Goal: Information Seeking & Learning: Understand process/instructions

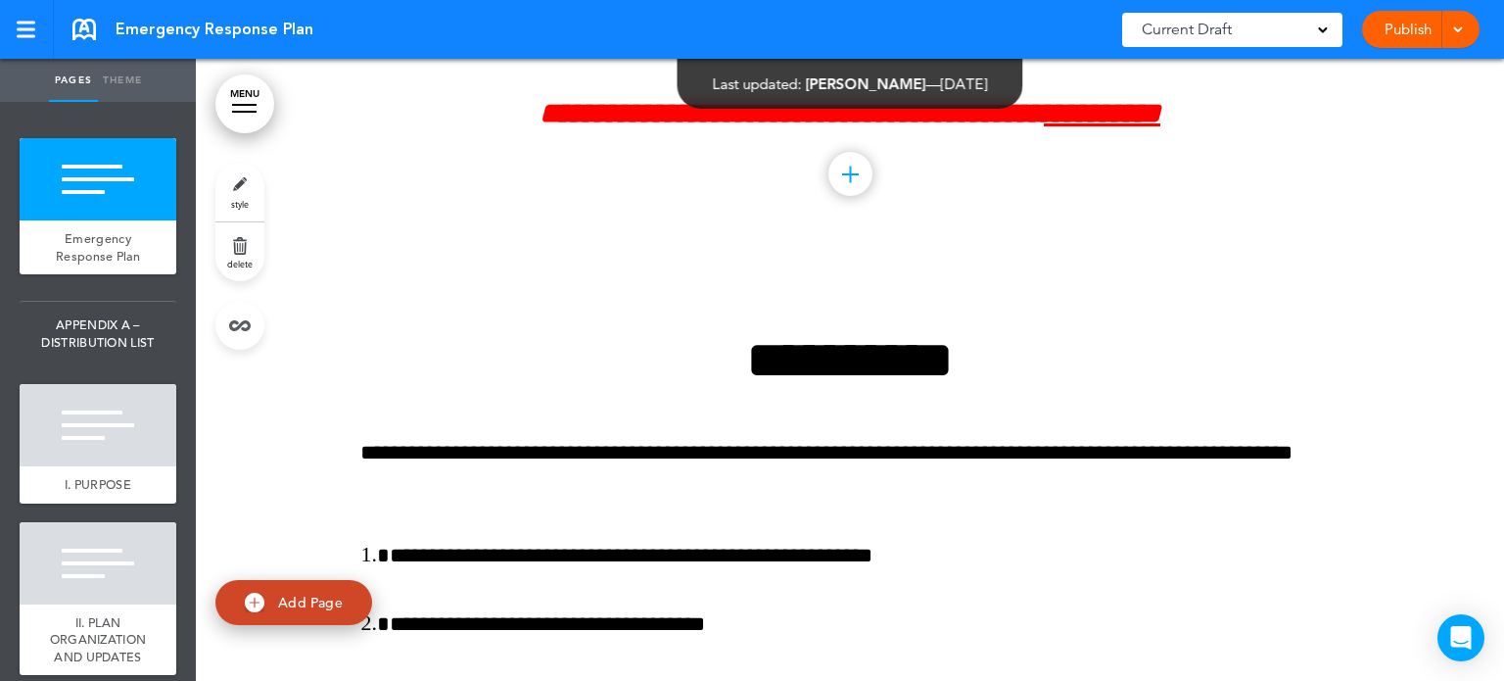
click at [256, 105] on div at bounding box center [244, 105] width 24 height 2
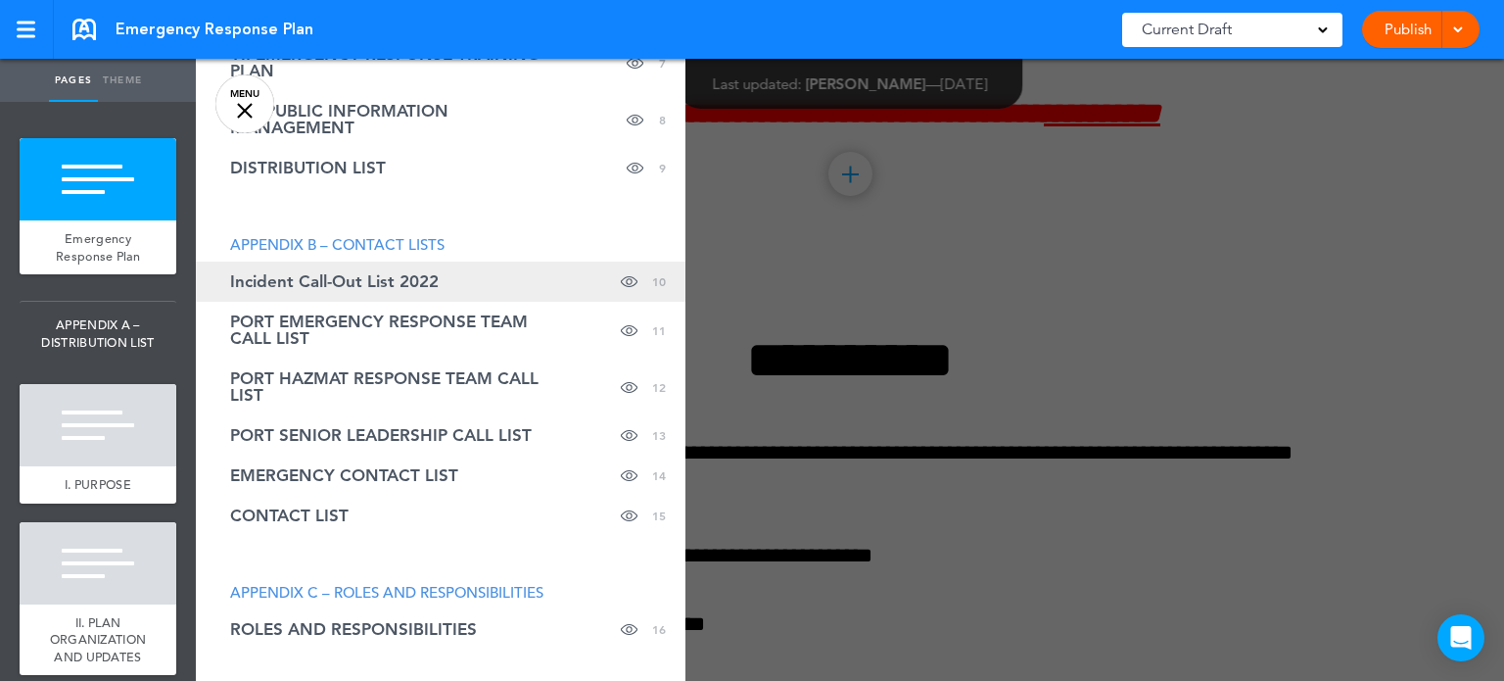
scroll to position [477, 0]
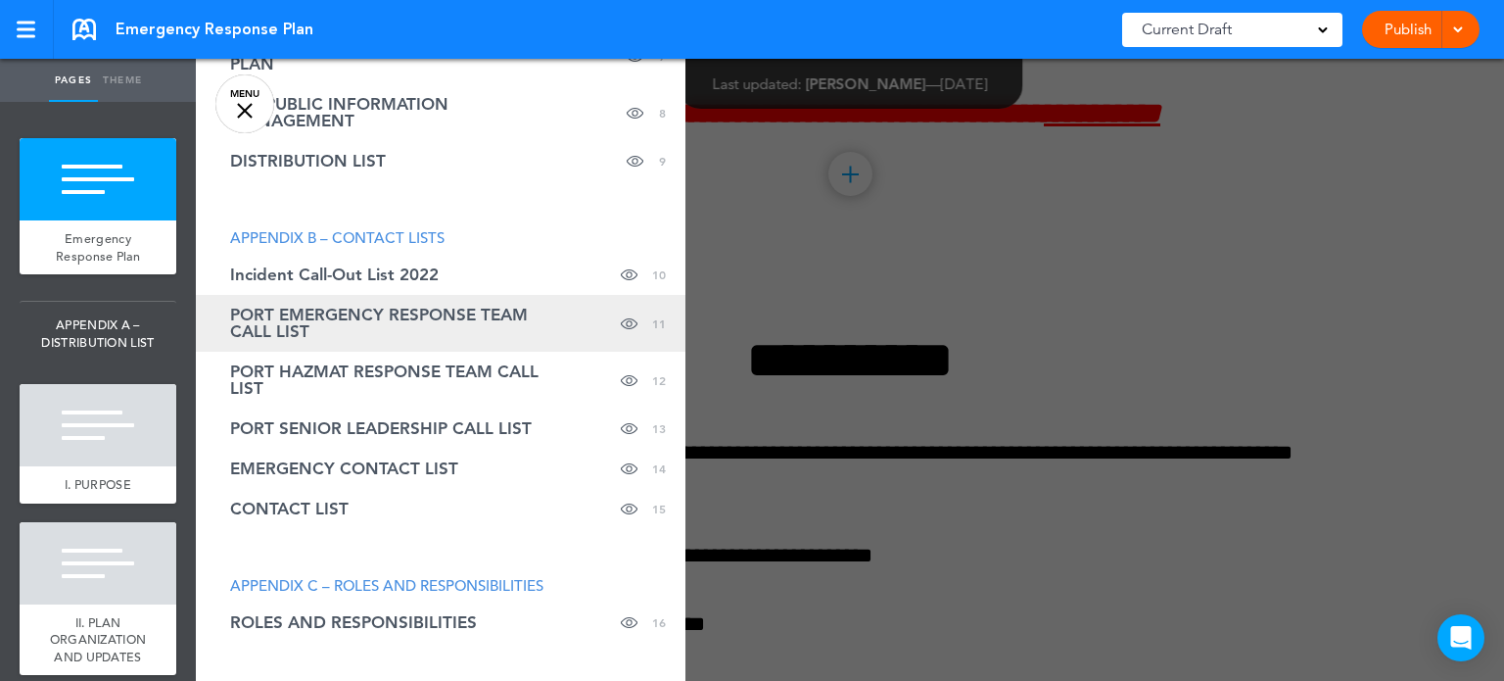
click at [376, 301] on link "PORT EMERGENCY RESPONSE TEAM CALL LIST Hide page in table of contents 11" at bounding box center [441, 323] width 490 height 57
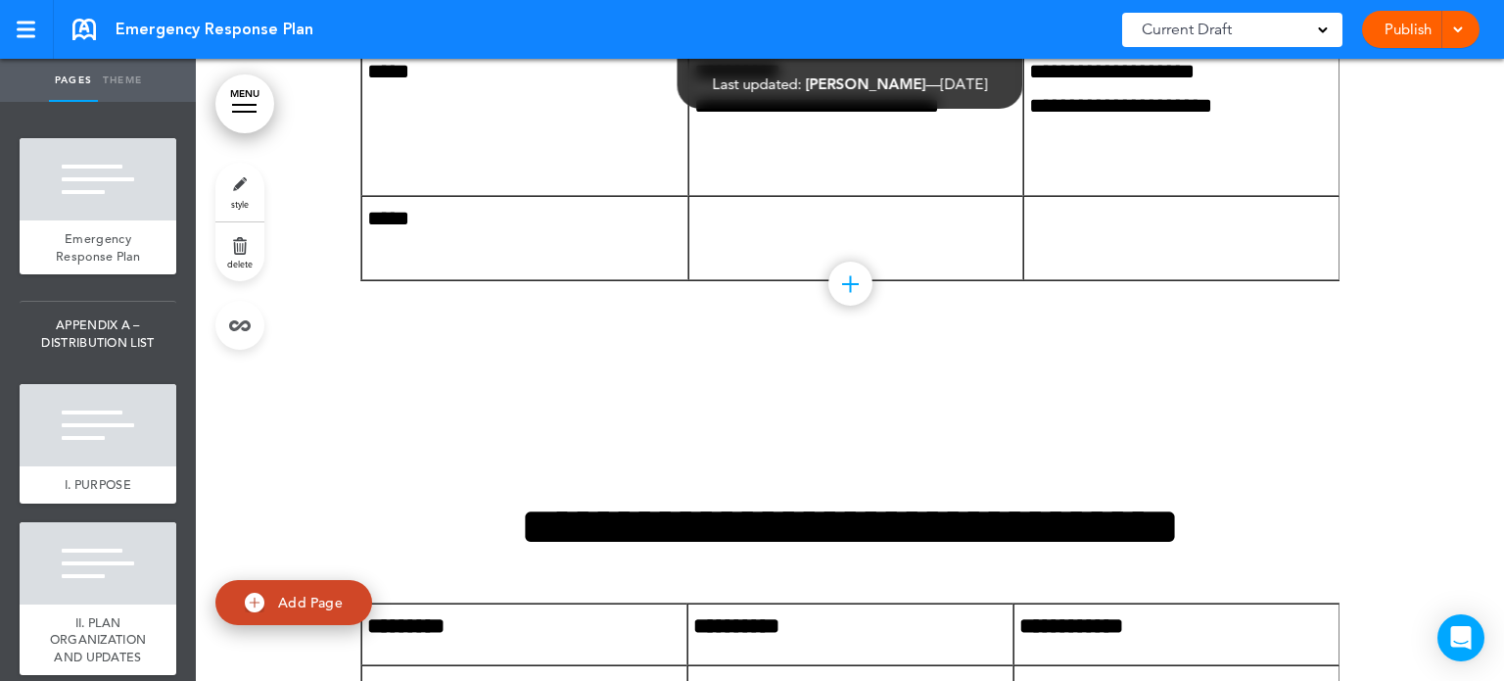
scroll to position [20849, 0]
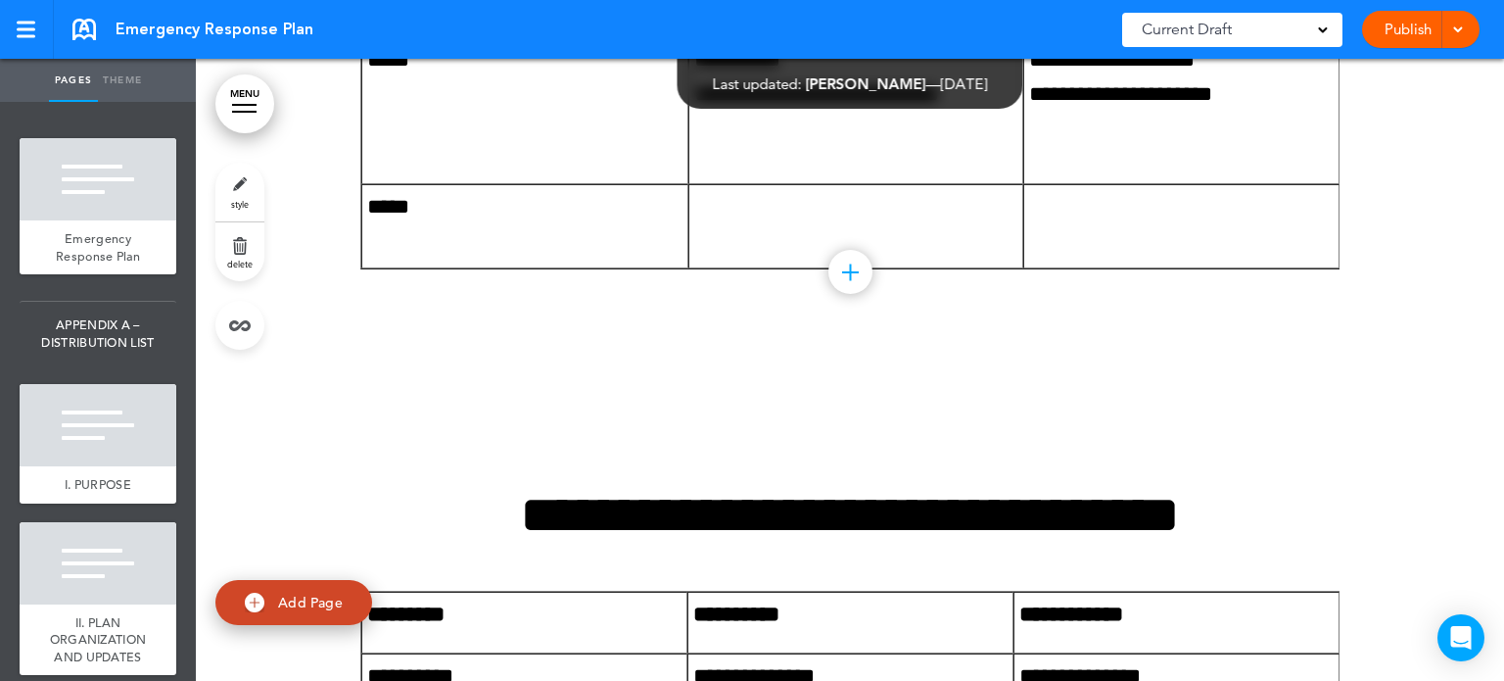
click at [244, 109] on link "MENU" at bounding box center [244, 103] width 59 height 59
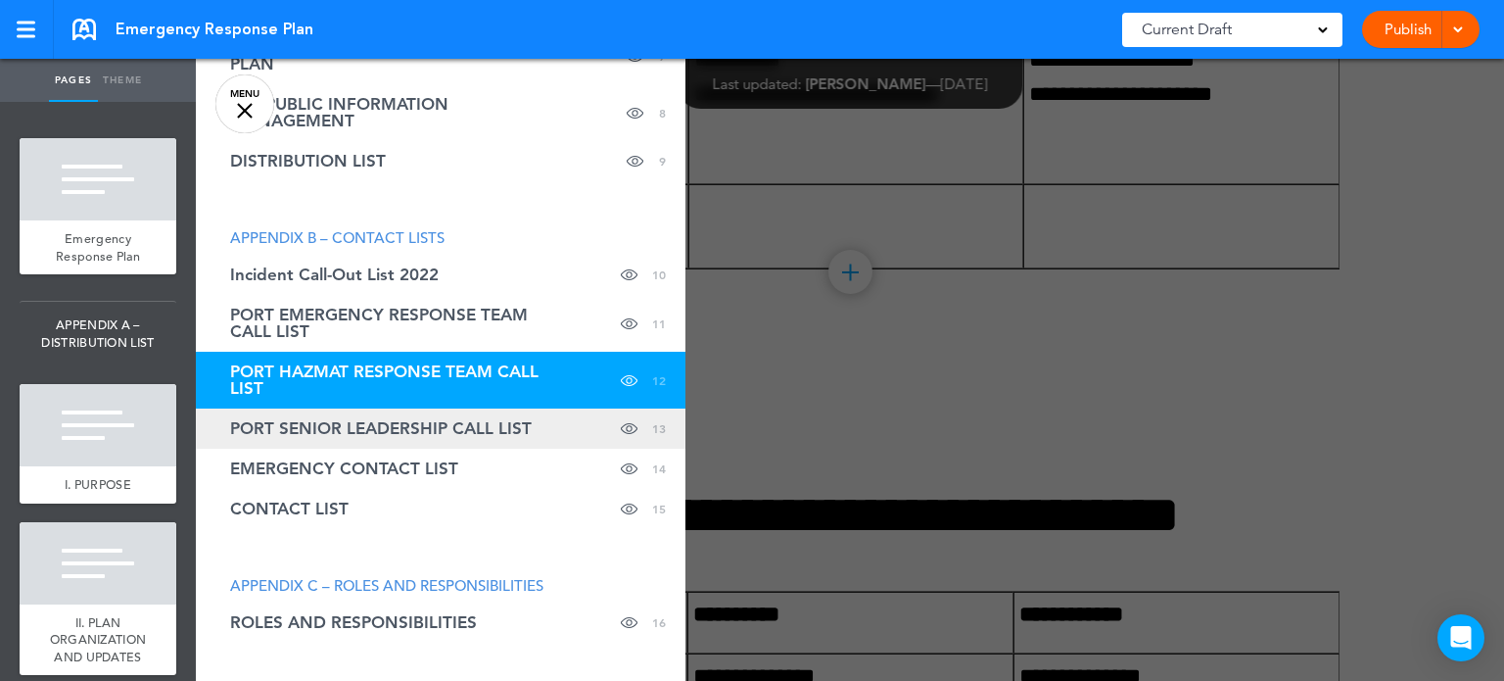
click at [363, 422] on span "PORT SENIOR LEADERSHIP CALL LIST" at bounding box center [381, 428] width 302 height 17
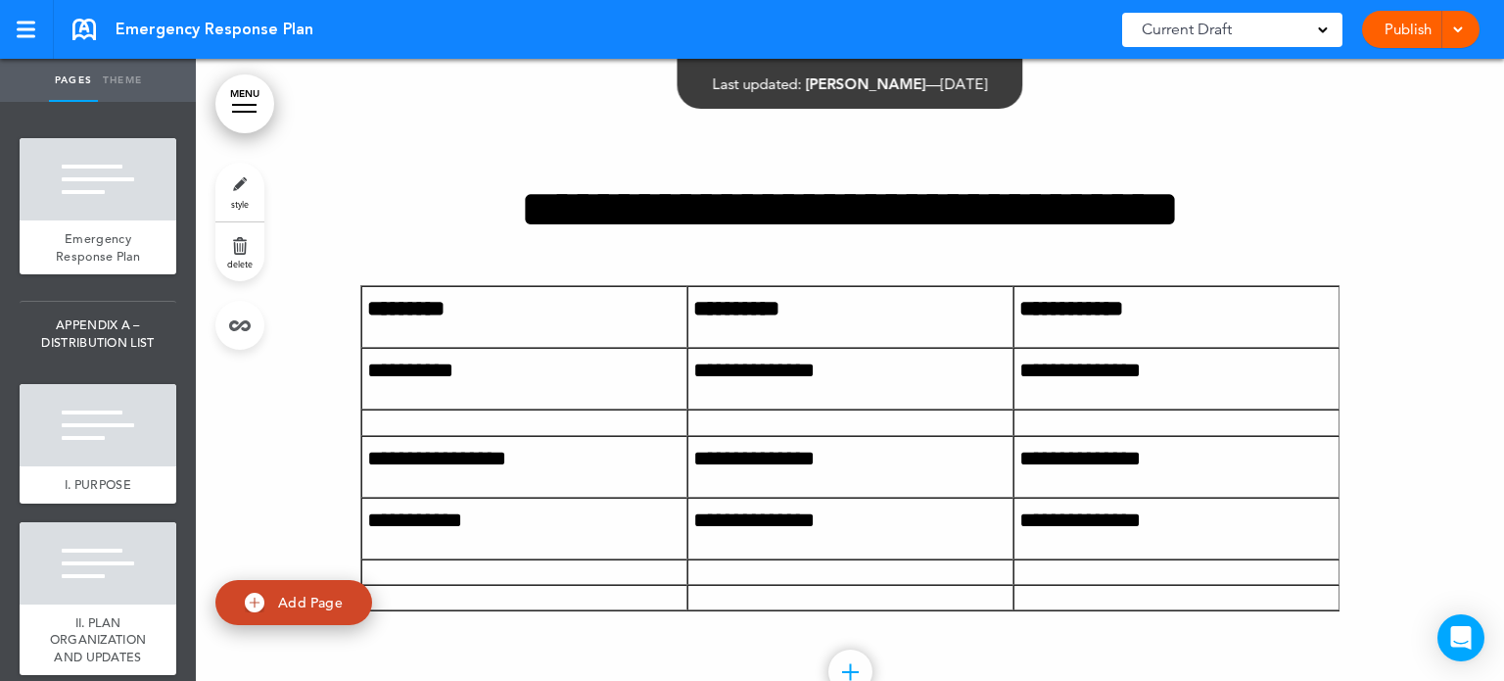
scroll to position [21165, 0]
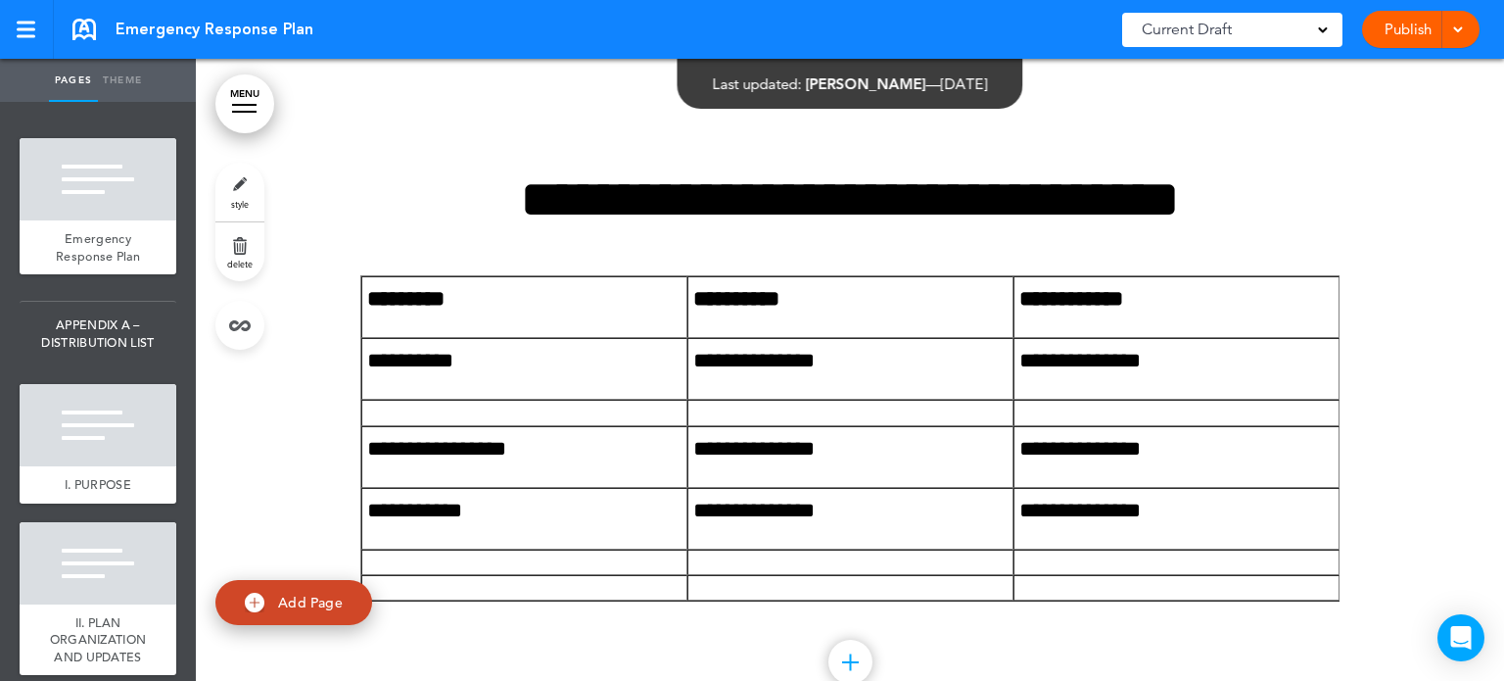
click at [242, 97] on link "MENU" at bounding box center [244, 103] width 59 height 59
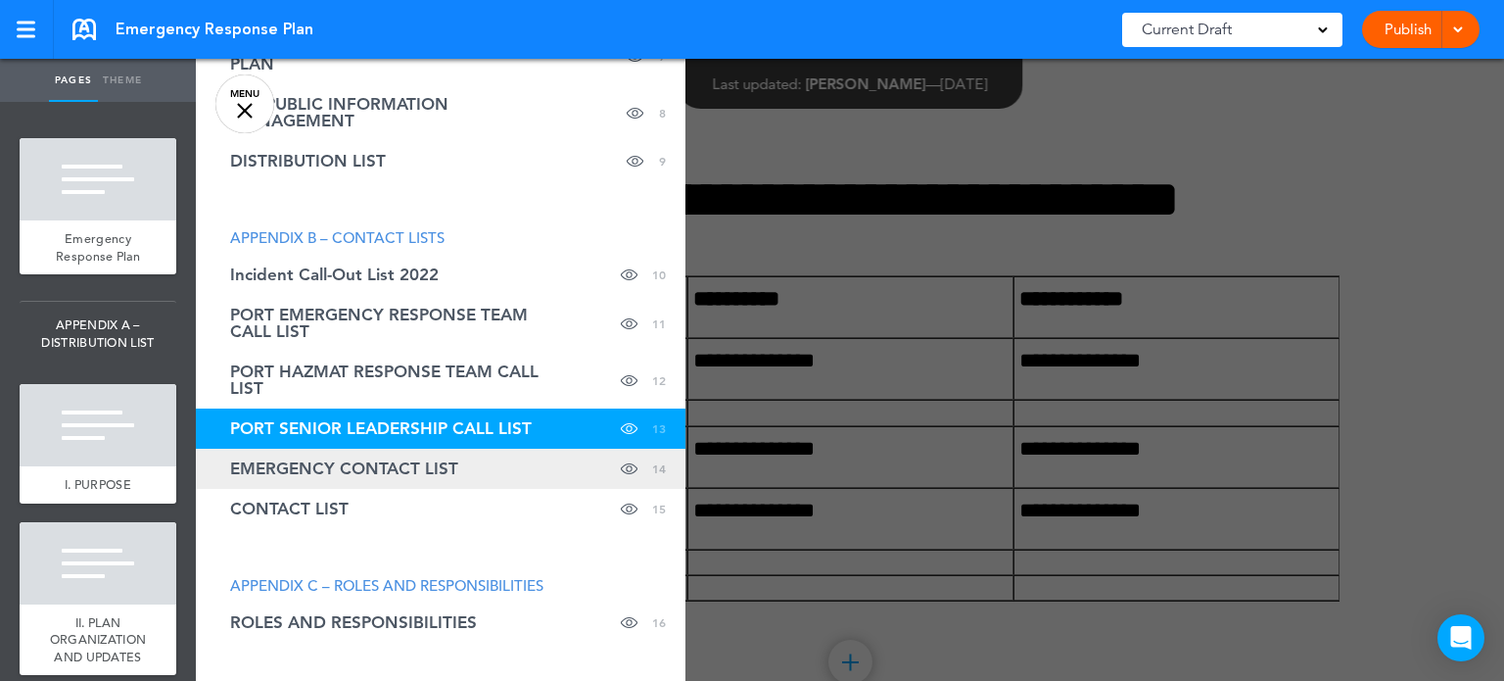
click at [411, 477] on span "EMERGENCY CONTACT LIST" at bounding box center [344, 468] width 228 height 17
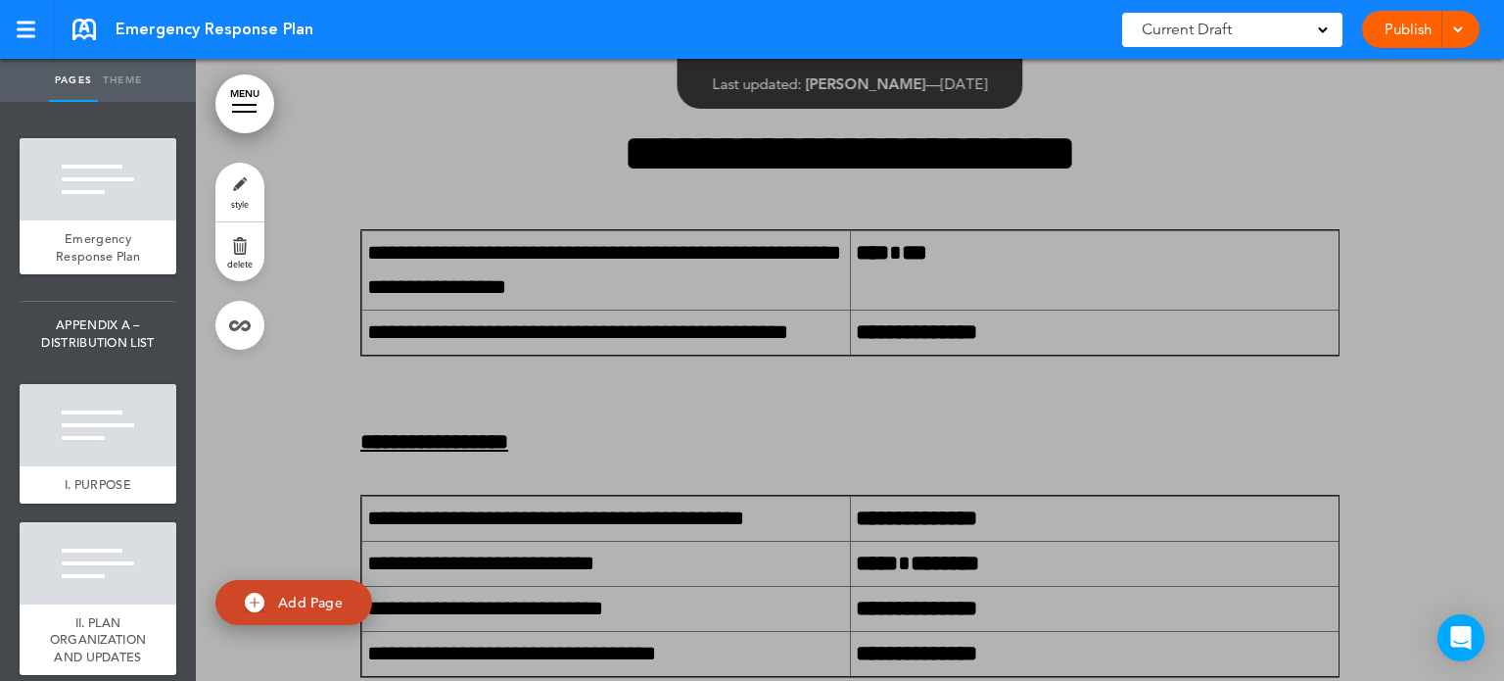
click at [411, 477] on div at bounding box center [948, 340] width 1504 height 681
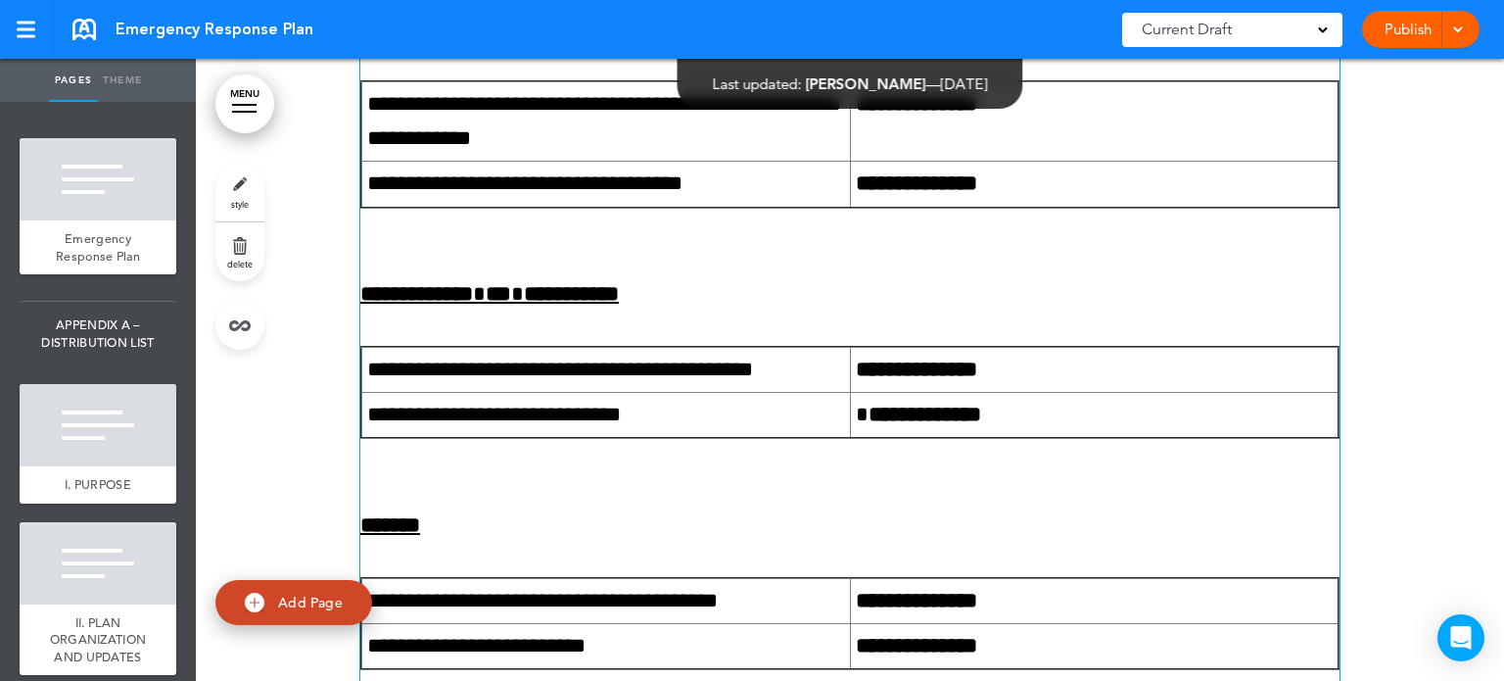
scroll to position [22959, 0]
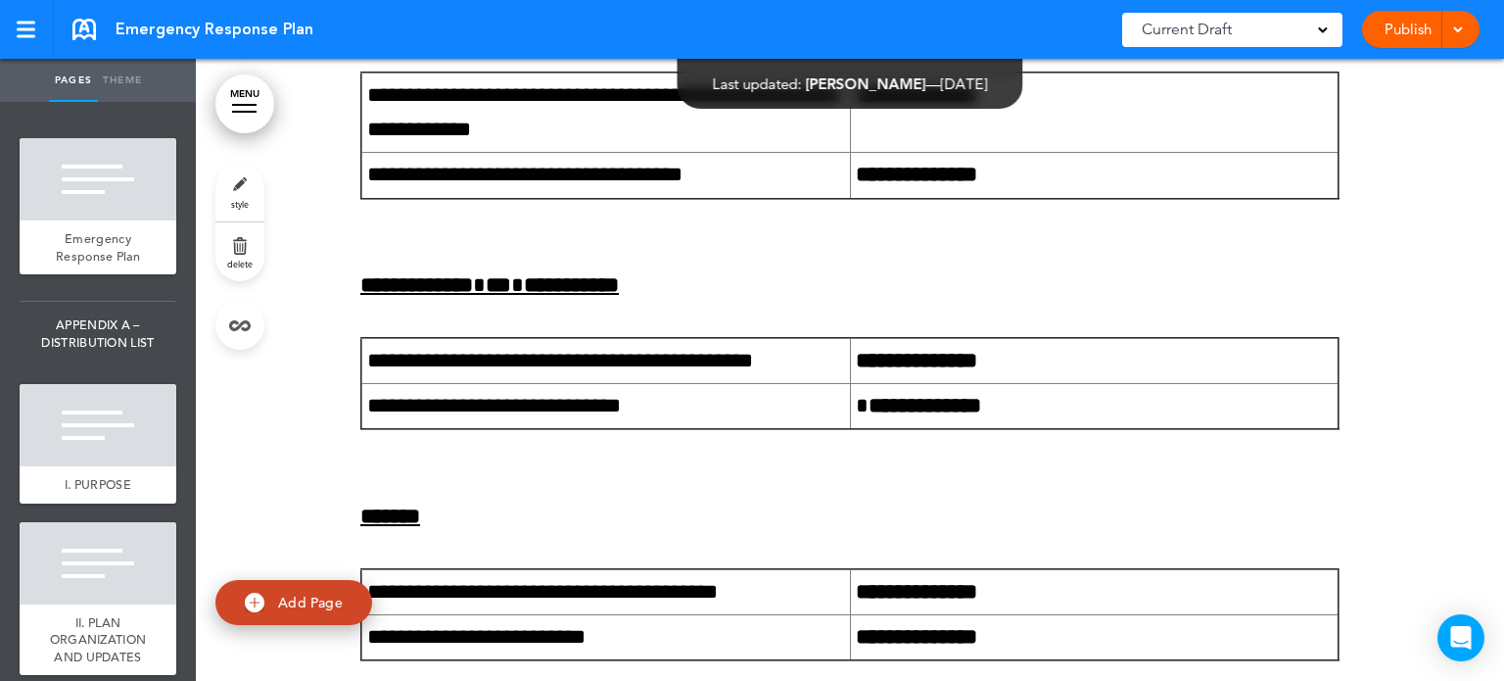
click at [240, 109] on link "MENU" at bounding box center [244, 103] width 59 height 59
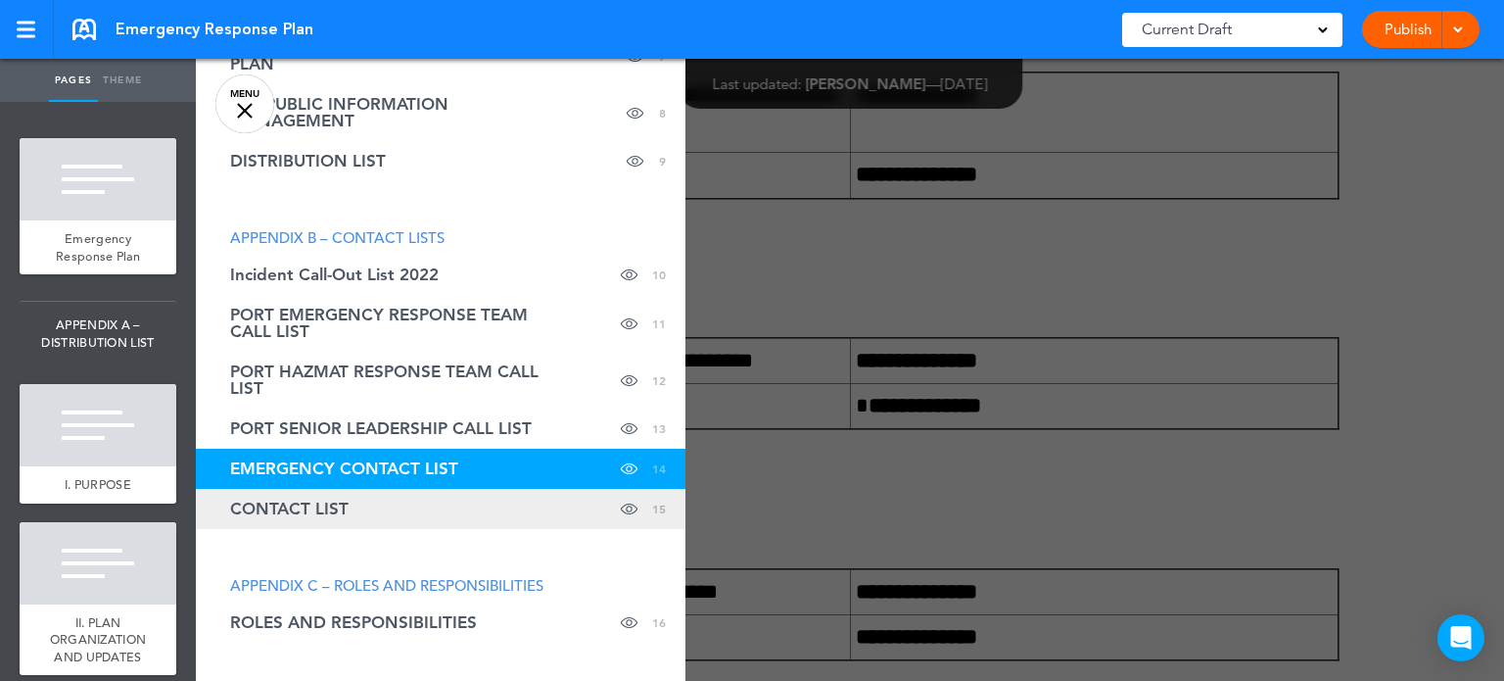
click at [278, 507] on span "CONTACT LIST" at bounding box center [289, 508] width 118 height 17
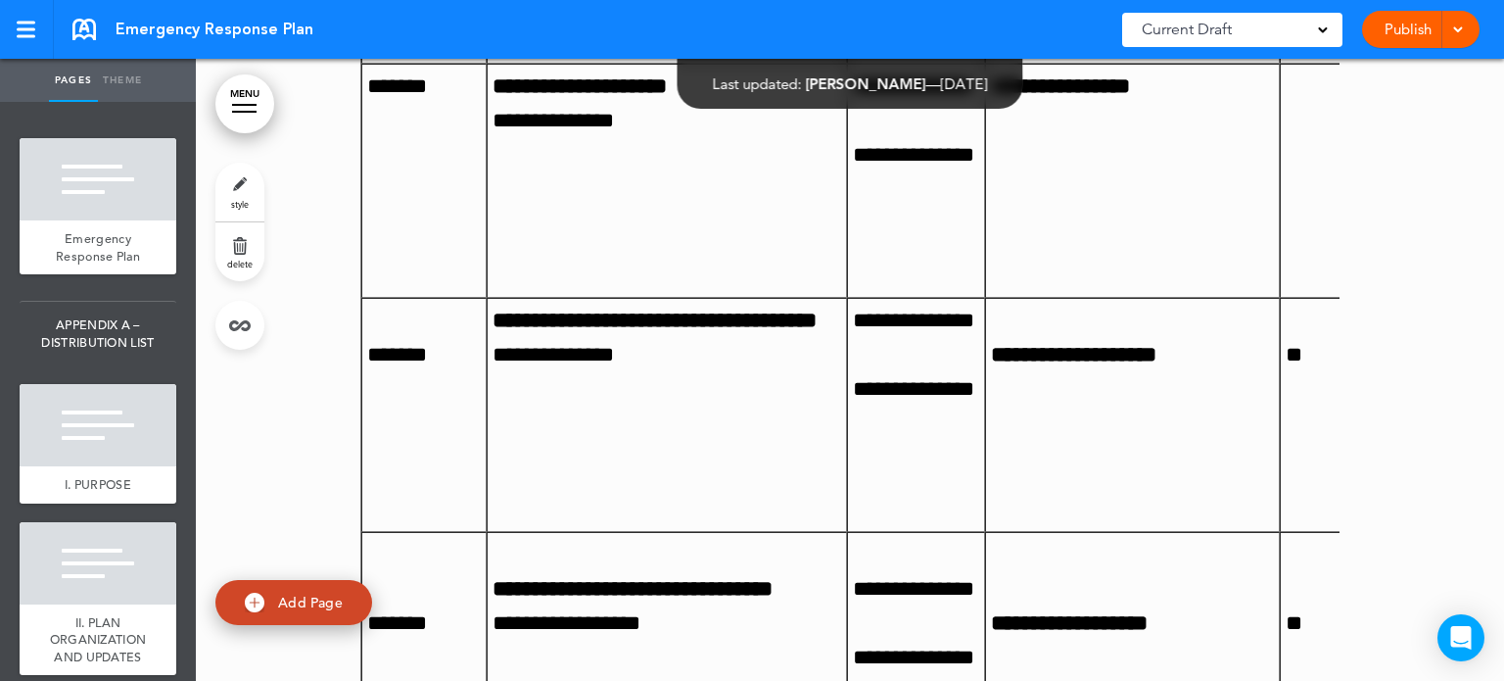
scroll to position [25933, 0]
click at [218, 102] on link "MENU" at bounding box center [244, 103] width 59 height 59
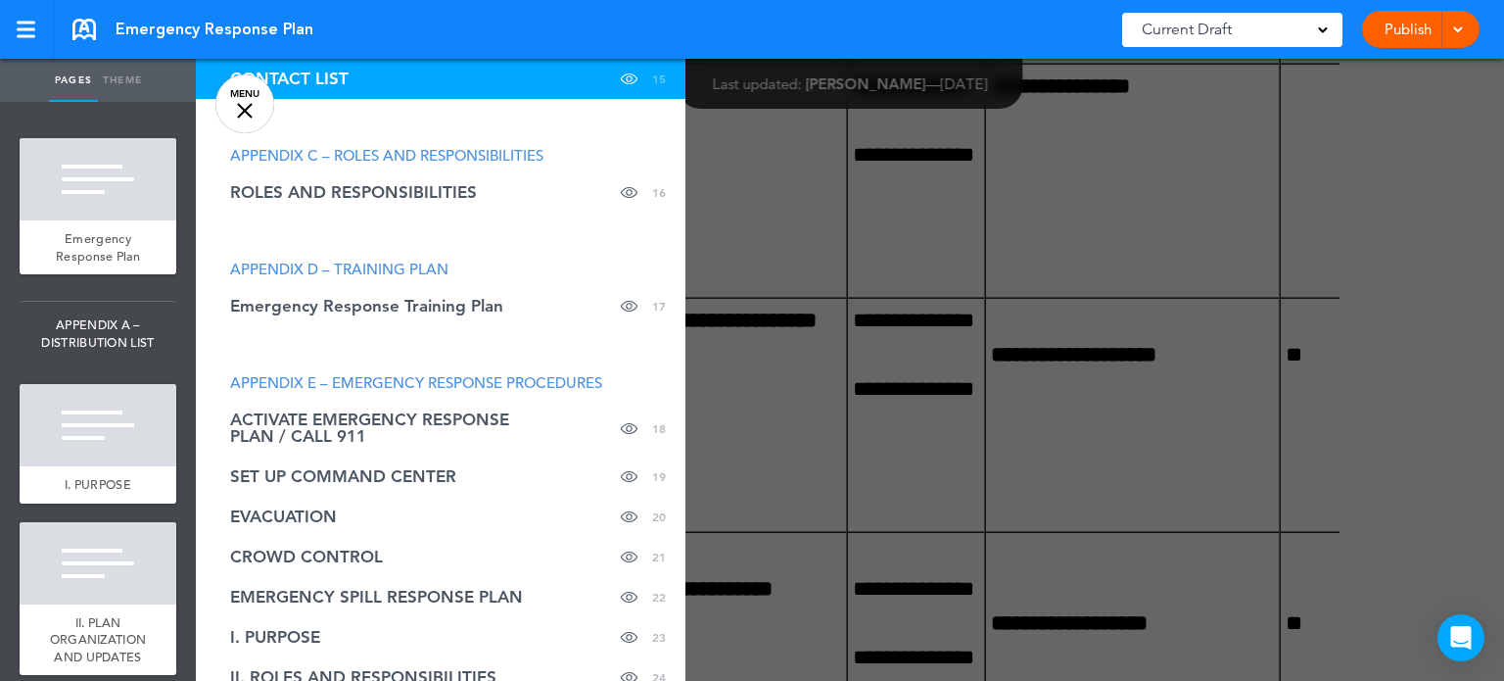
scroll to position [915, 0]
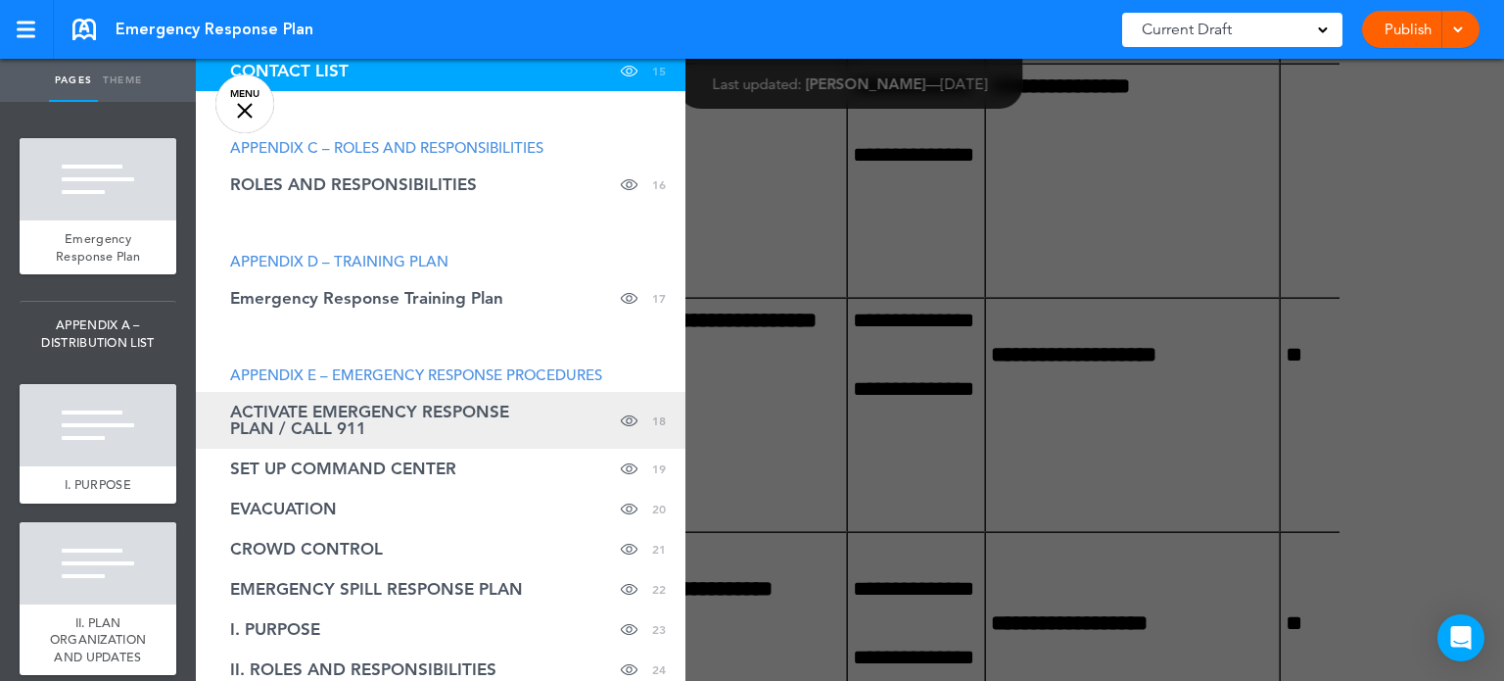
click at [483, 408] on span "ACTIVATE EMERGENCY RESPONSE PLAN / CALL 911" at bounding box center [391, 419] width 323 height 33
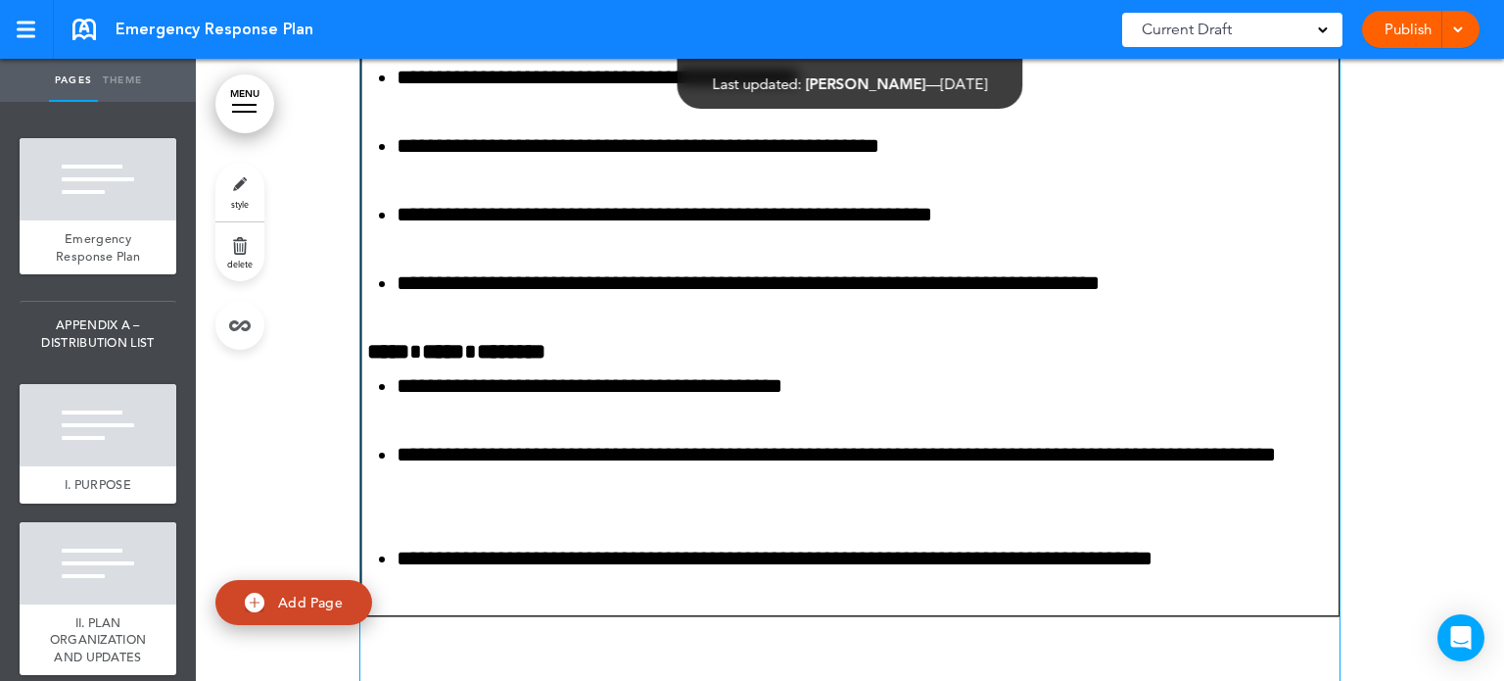
scroll to position [56528, 0]
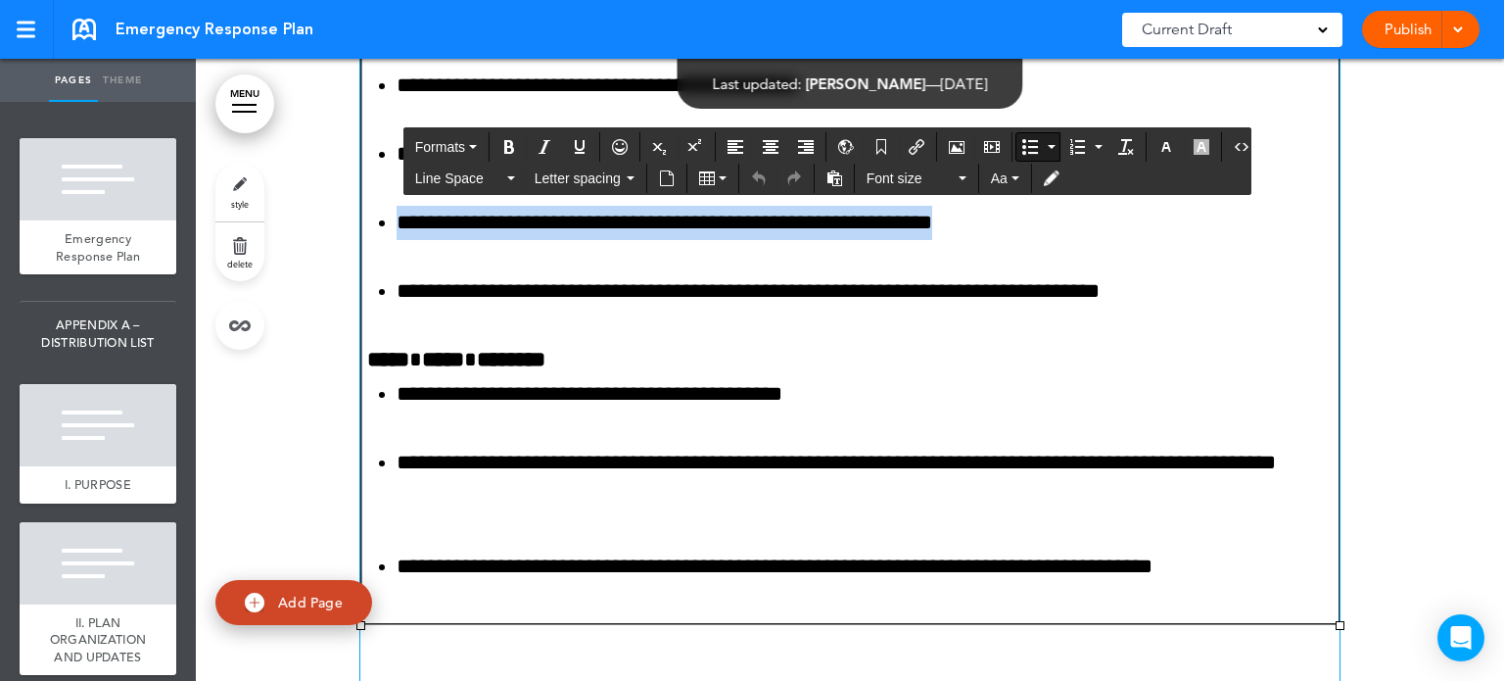
drag, startPoint x: 995, startPoint y: 368, endPoint x: 394, endPoint y: 367, distance: 601.3
click at [397, 240] on li "**********" at bounding box center [865, 223] width 937 height 34
click at [508, 154] on button "Bold" at bounding box center [509, 146] width 31 height 27
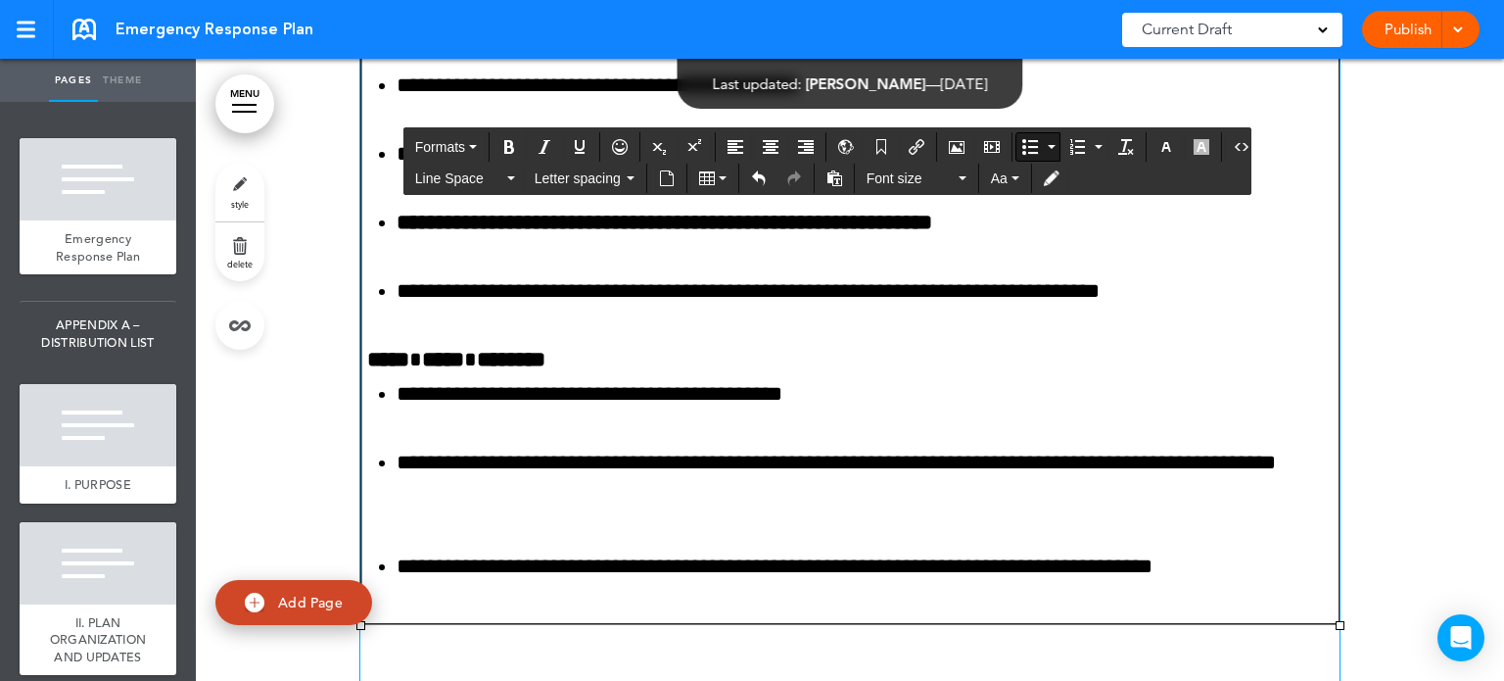
click at [932, 233] on strong "**********" at bounding box center [665, 223] width 536 height 22
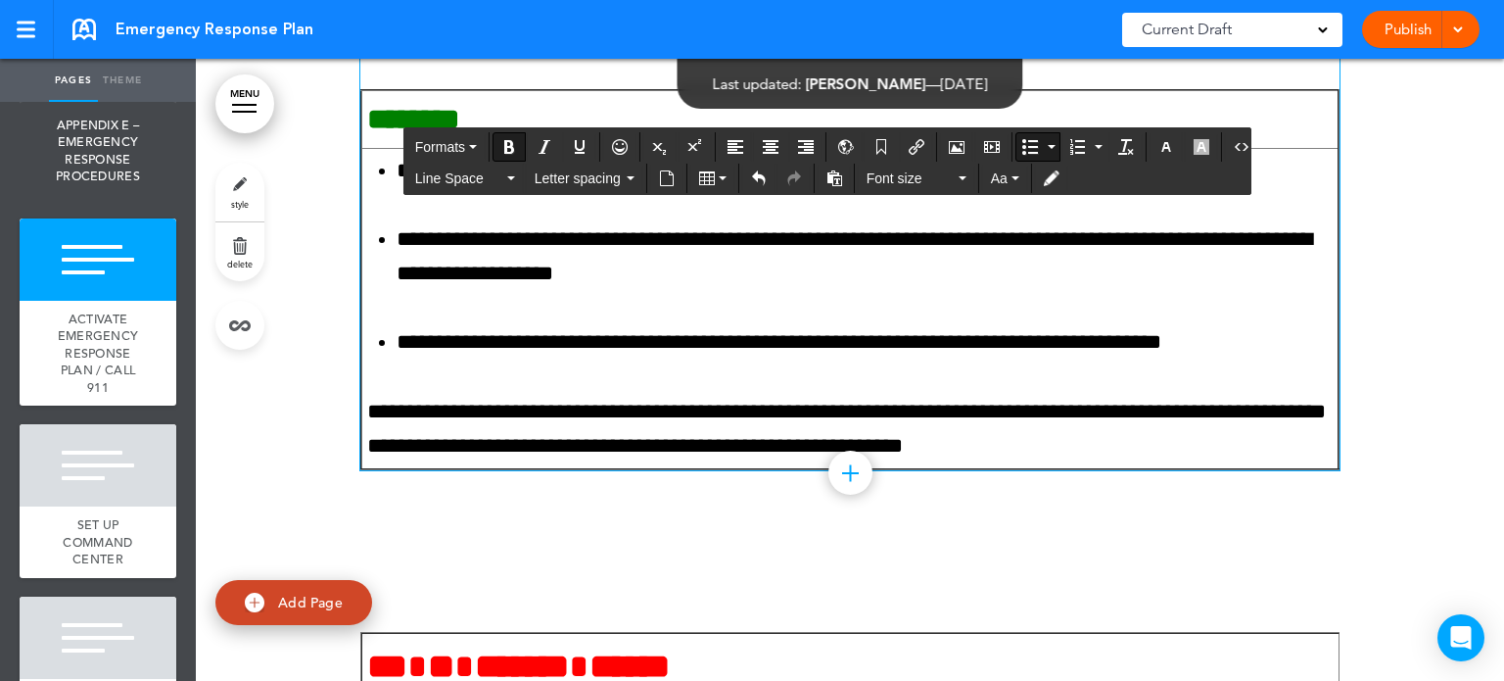
scroll to position [57154, 0]
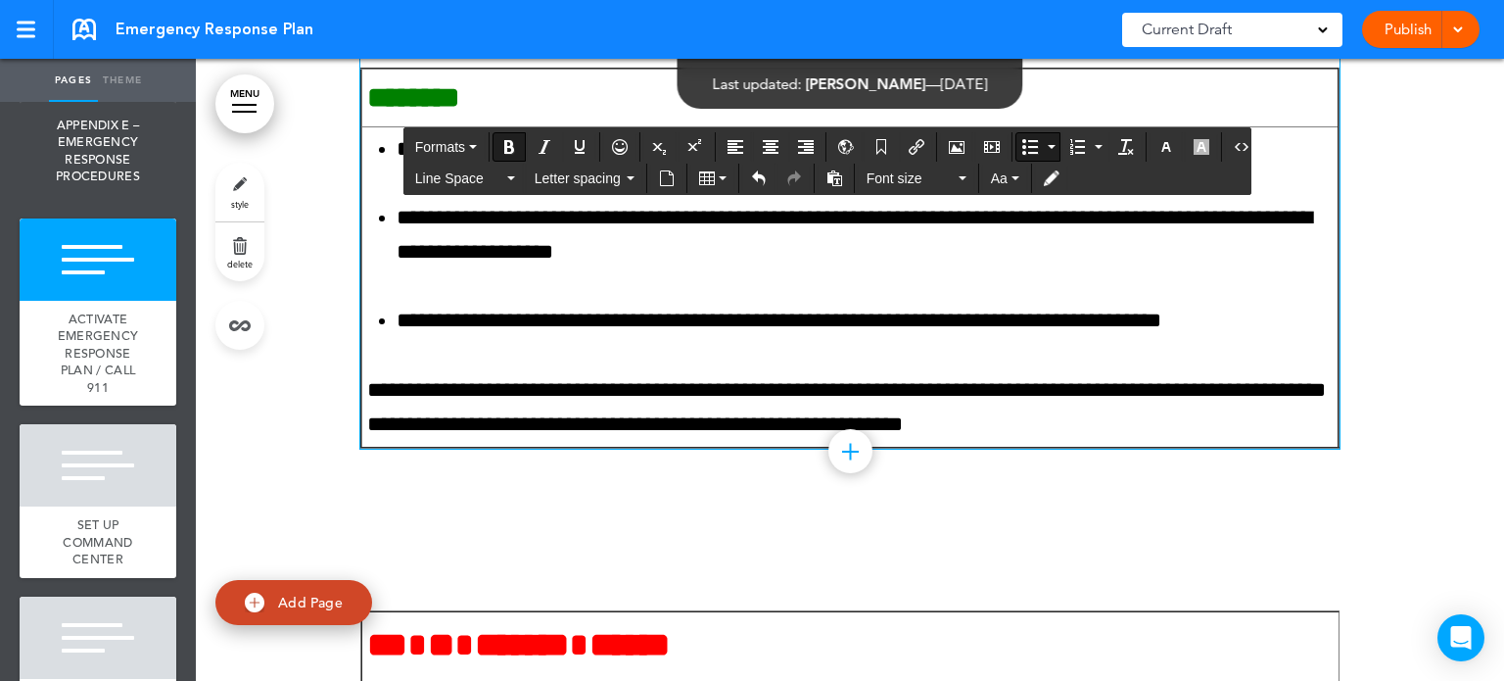
click at [619, 448] on td "**********" at bounding box center [849, 287] width 977 height 320
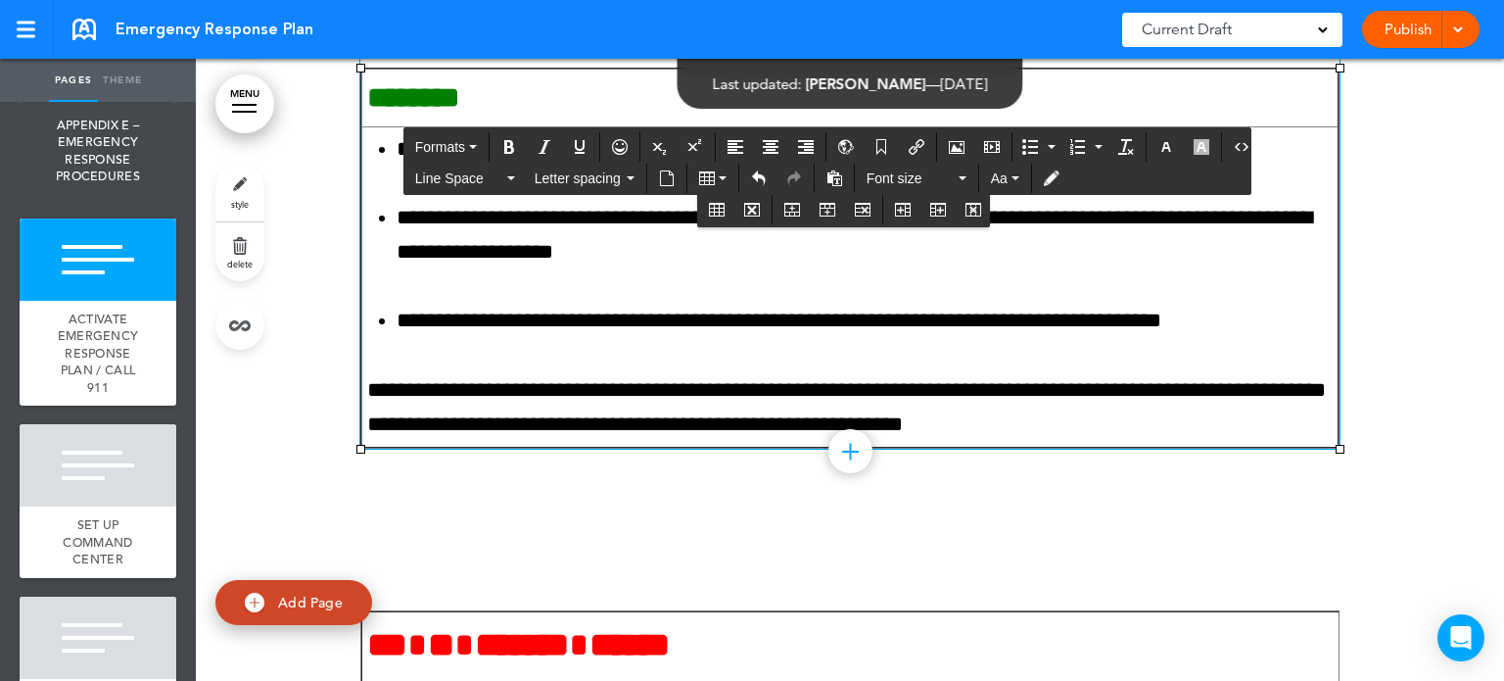
click at [743, 338] on li "**********" at bounding box center [865, 321] width 937 height 34
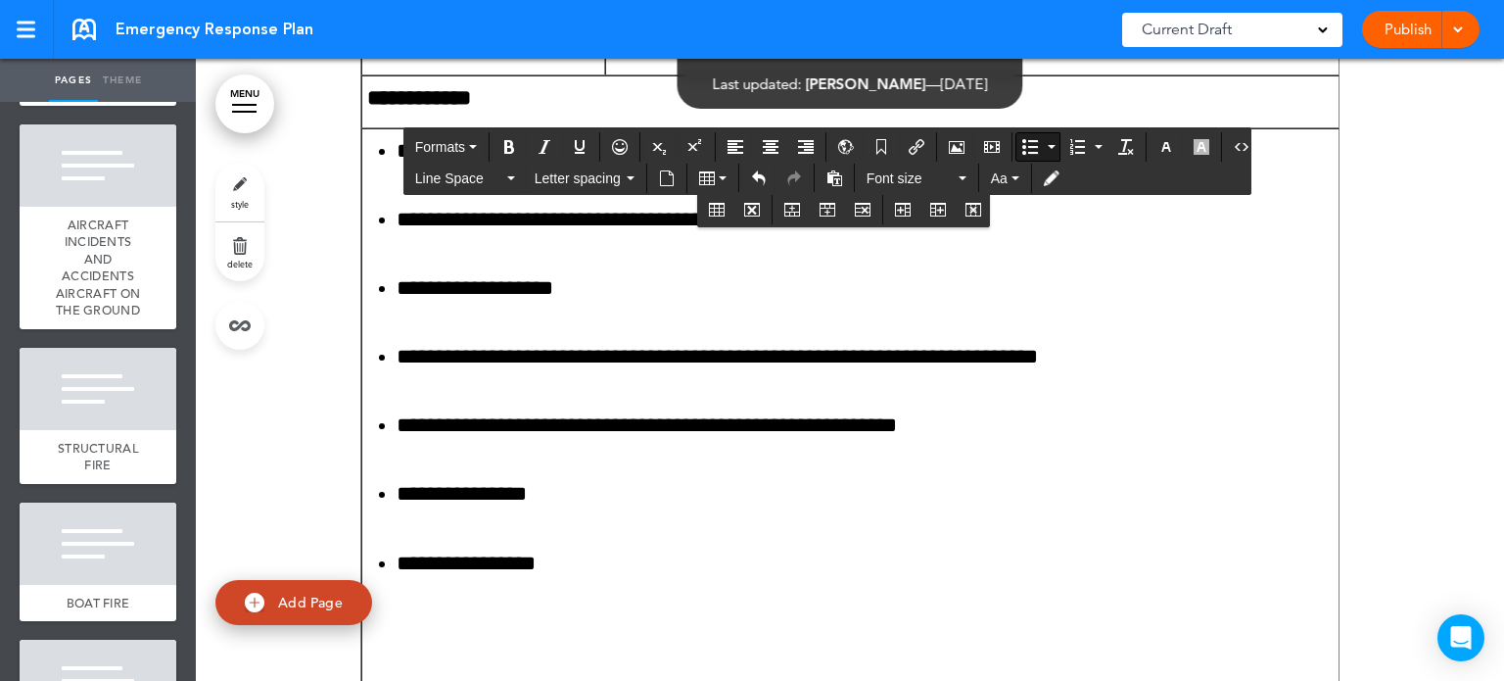
scroll to position [5357, 0]
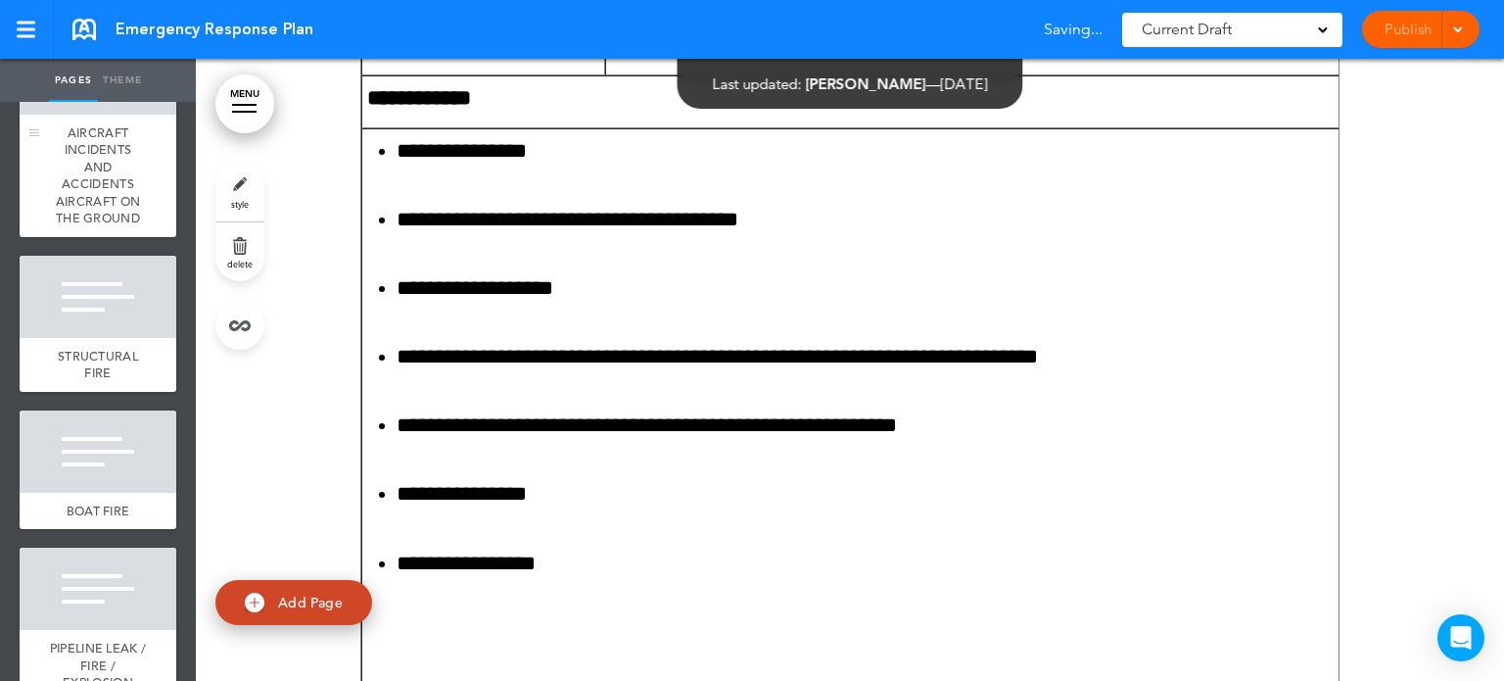
click at [86, 227] on span "AIRCRAFT INCIDENTS AND ACCIDENTS AIRCRAFT ON THE GROUND" at bounding box center [98, 175] width 84 height 103
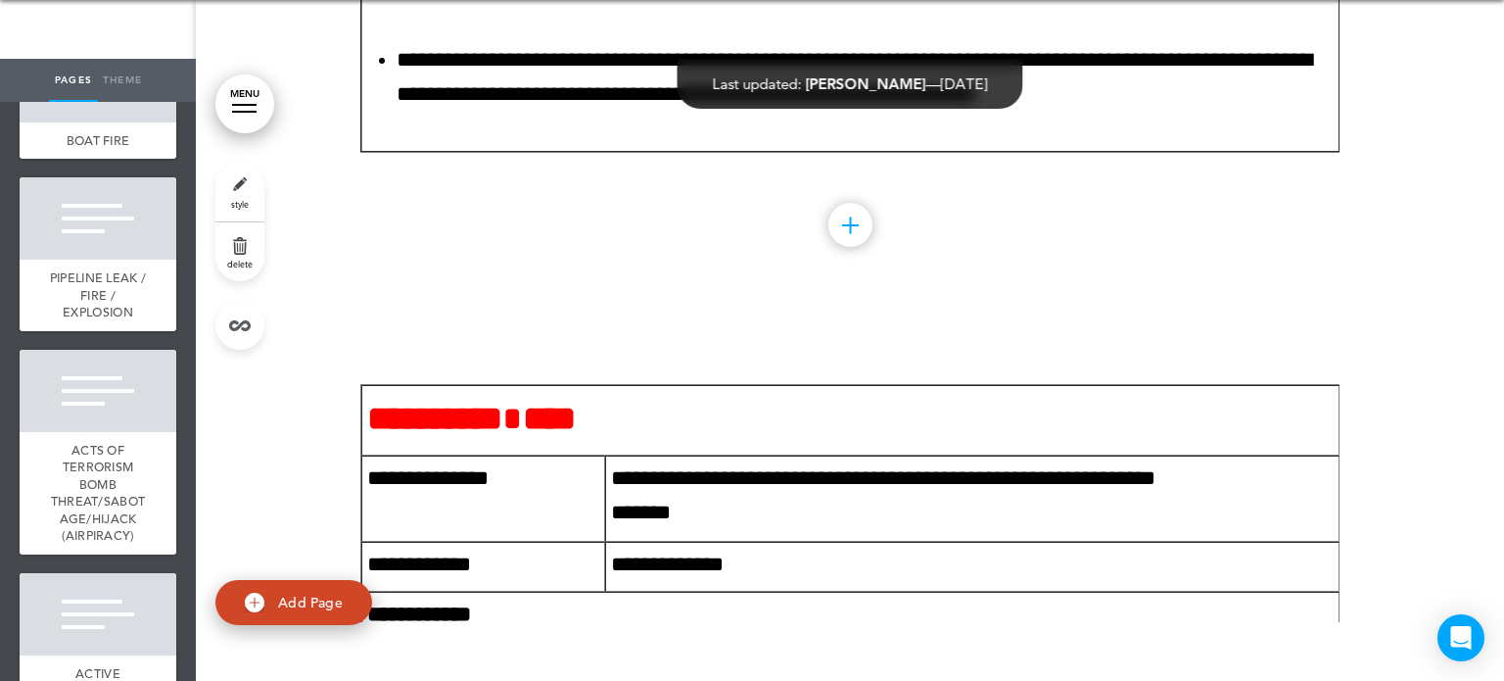
scroll to position [5731, 0]
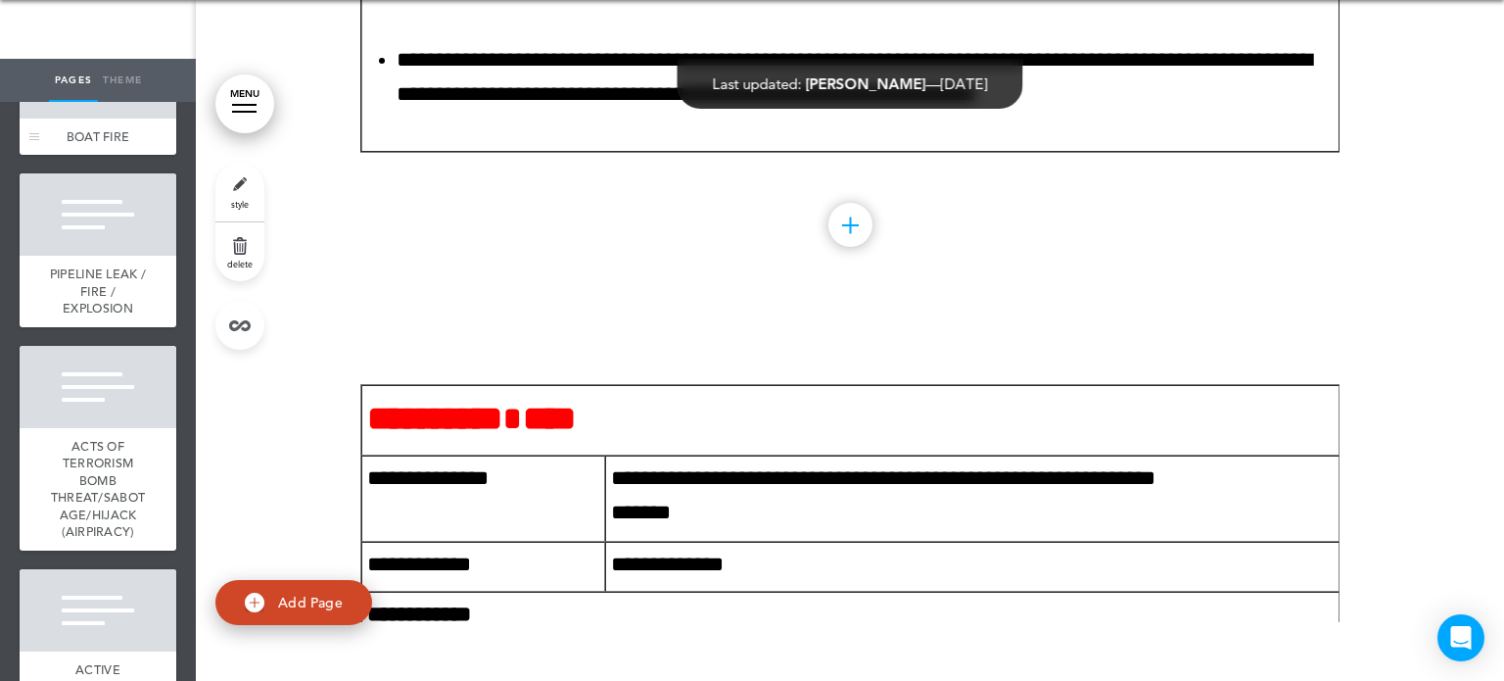
click at [82, 118] on div at bounding box center [98, 77] width 157 height 82
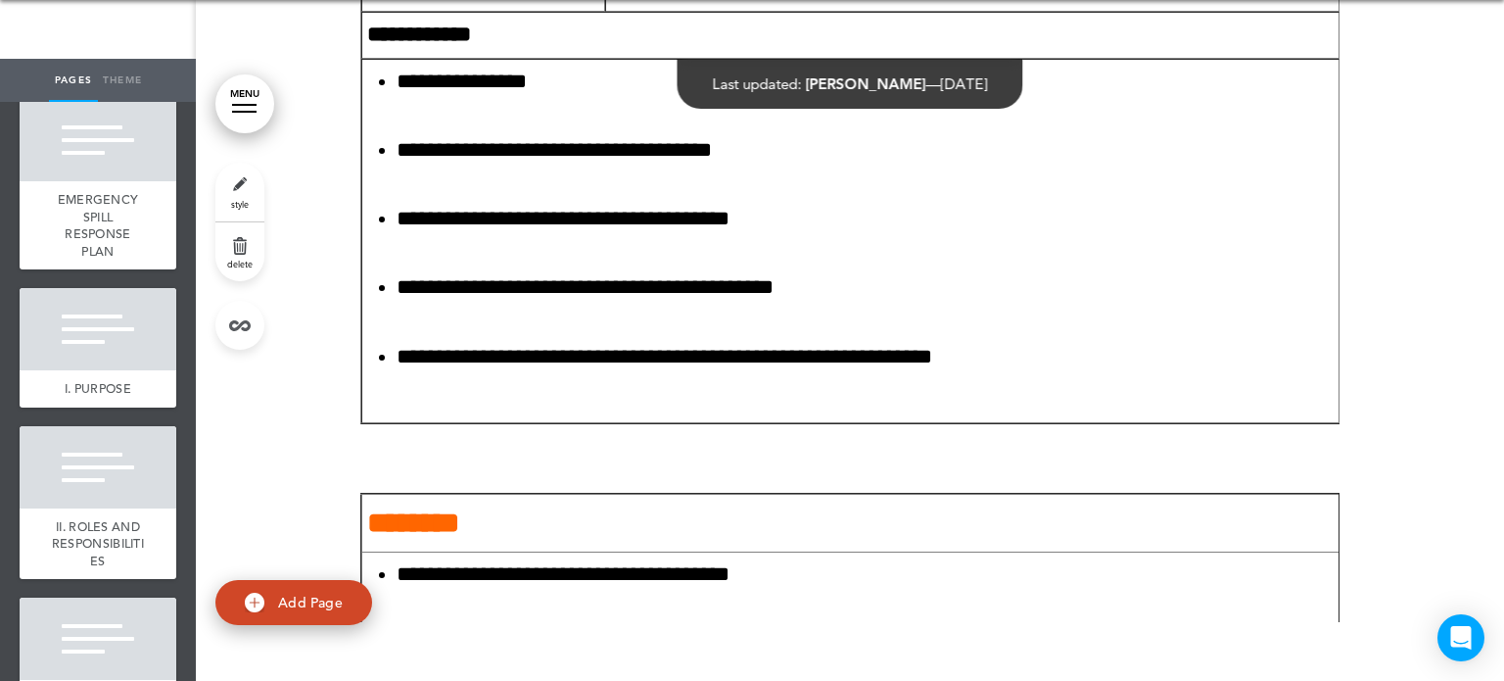
scroll to position [4309, 0]
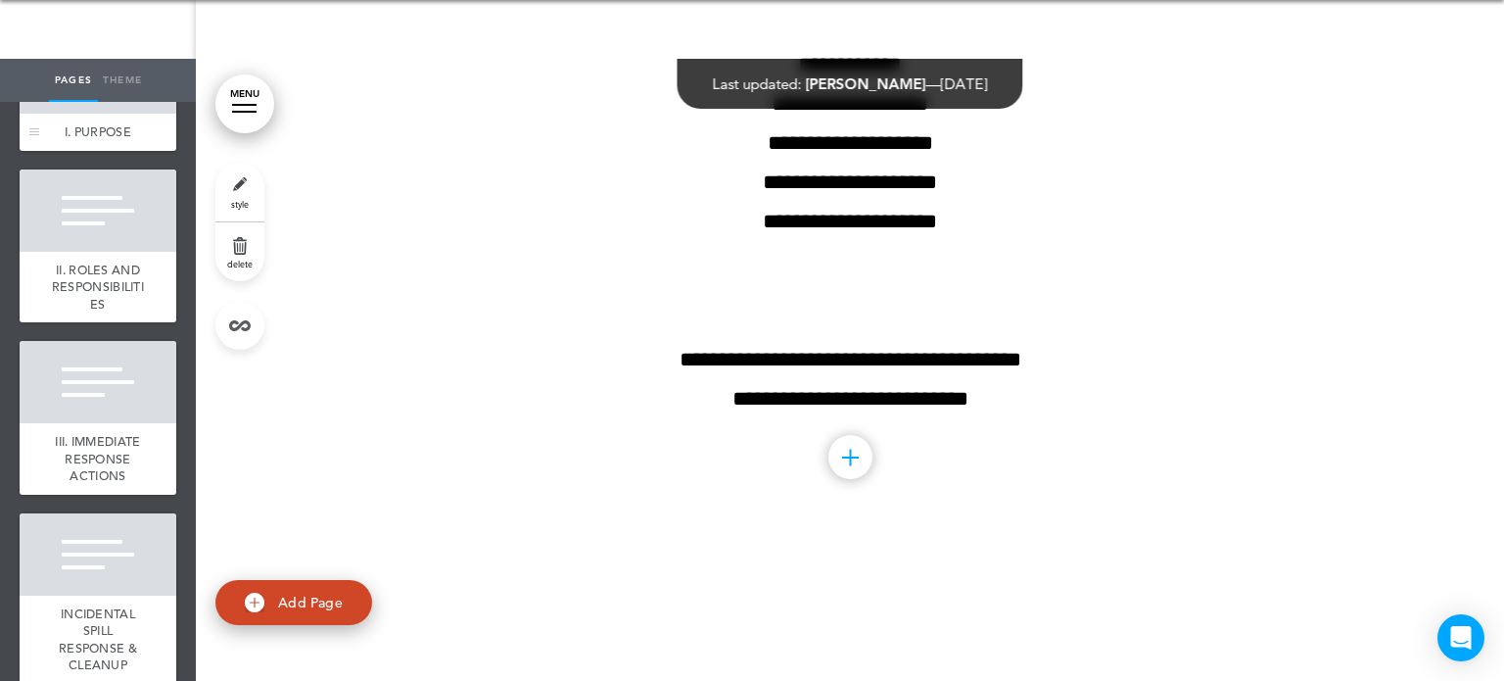
click at [86, 114] on div at bounding box center [98, 72] width 157 height 82
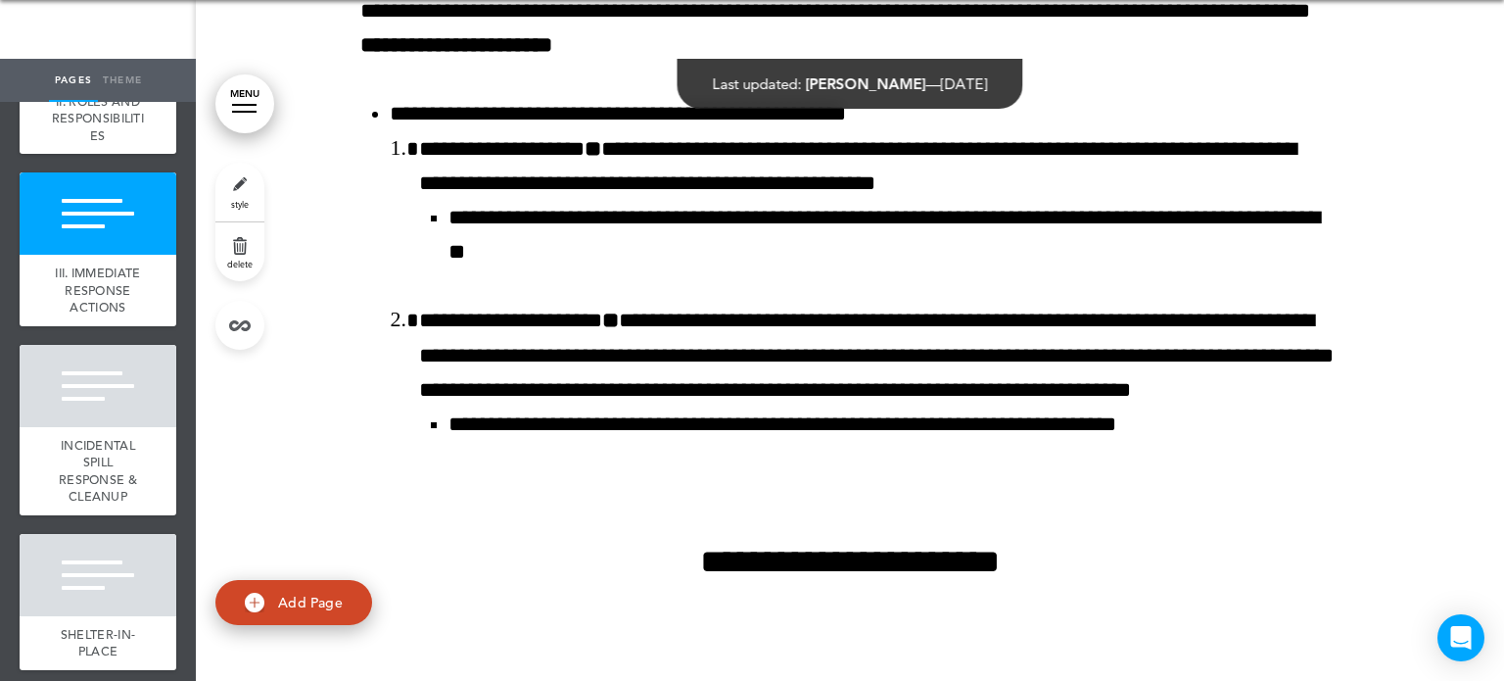
scroll to position [69043, 0]
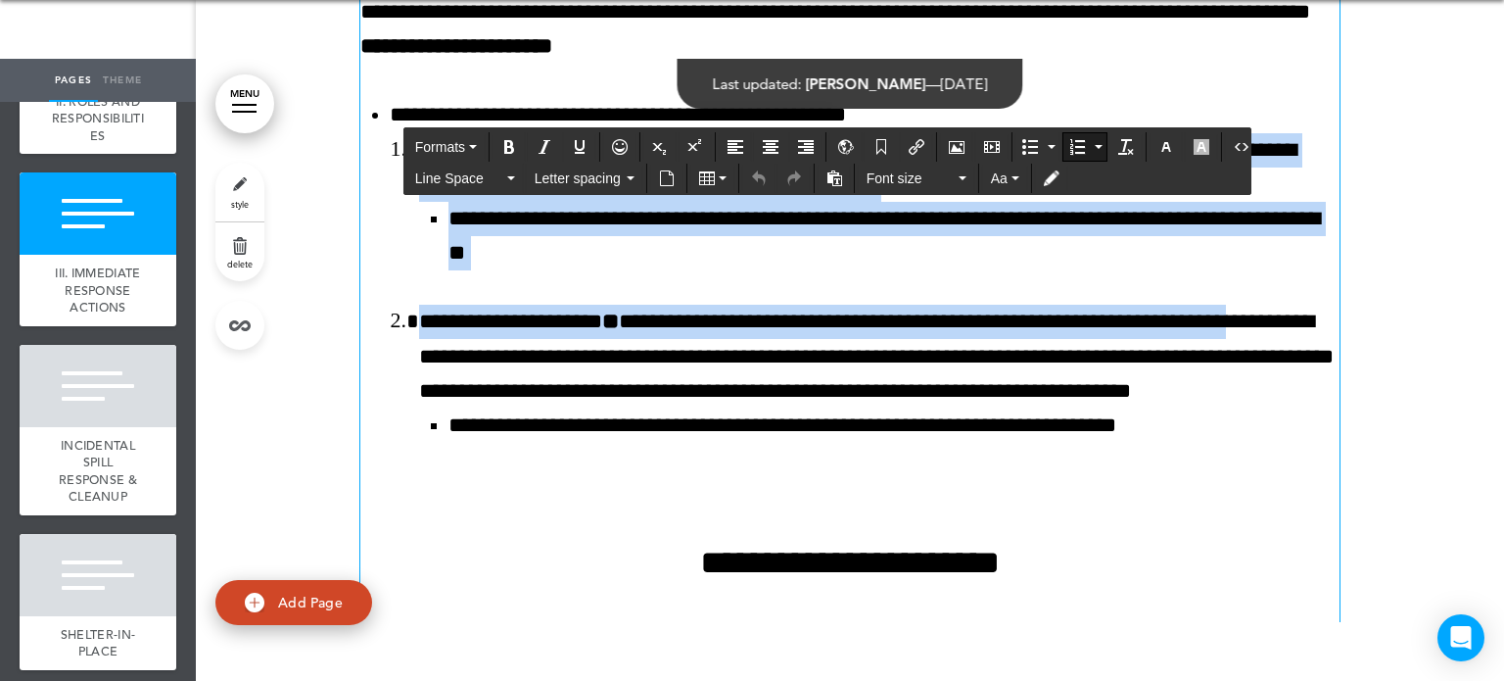
drag, startPoint x: 490, startPoint y: 519, endPoint x: 372, endPoint y: 323, distance: 228.4
click at [372, 323] on ul "**********" at bounding box center [849, 304] width 979 height 413
copy ol "**********"
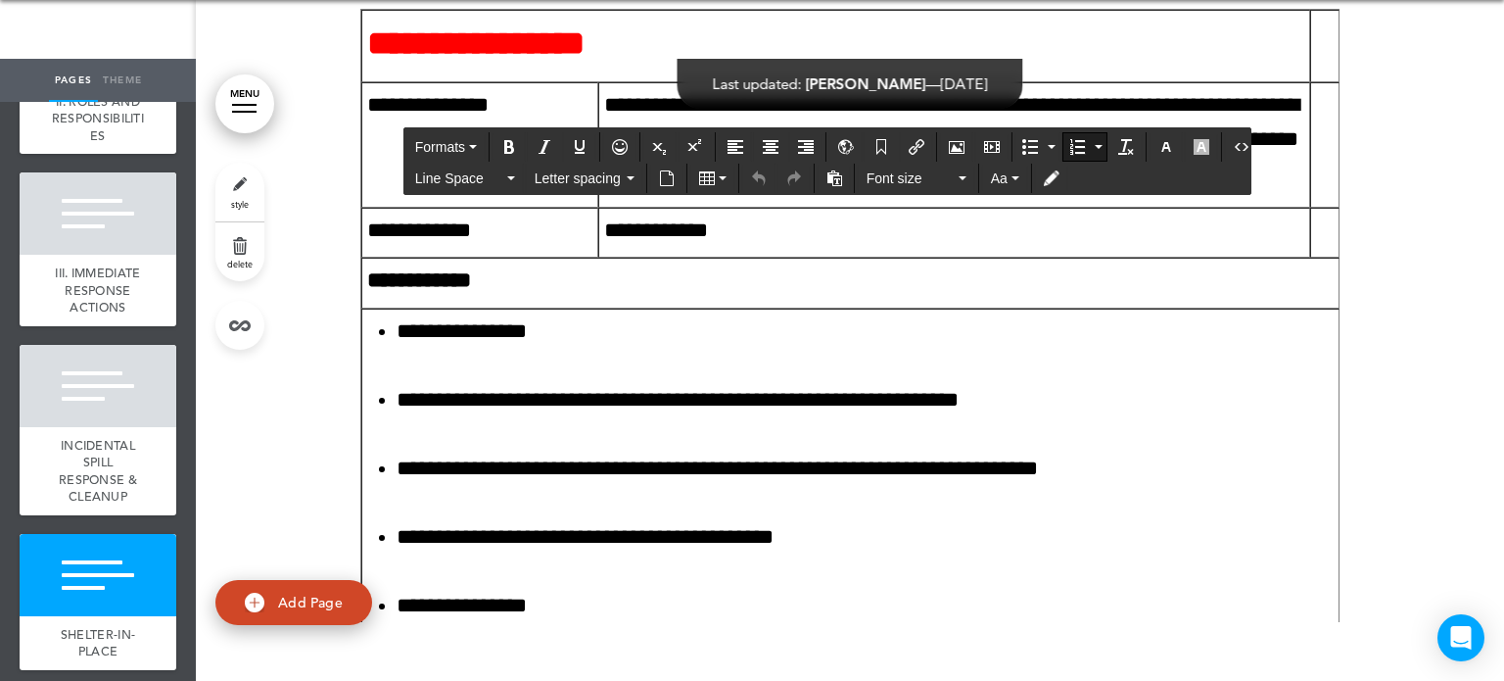
scroll to position [82648, 0]
